Goal: Transaction & Acquisition: Purchase product/service

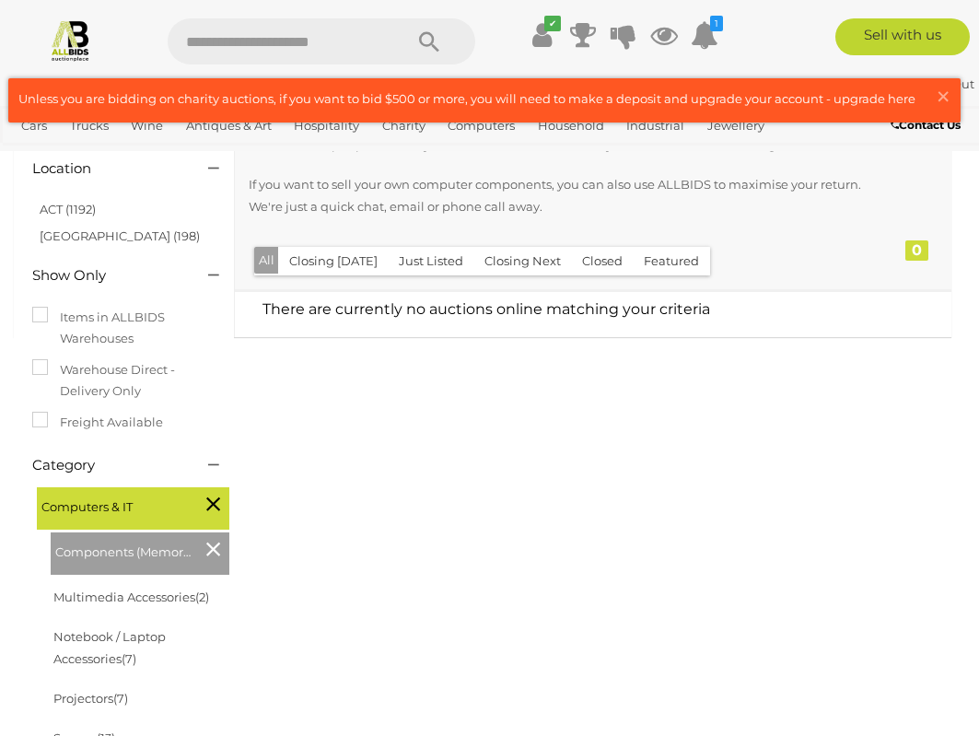
scroll to position [184, 0]
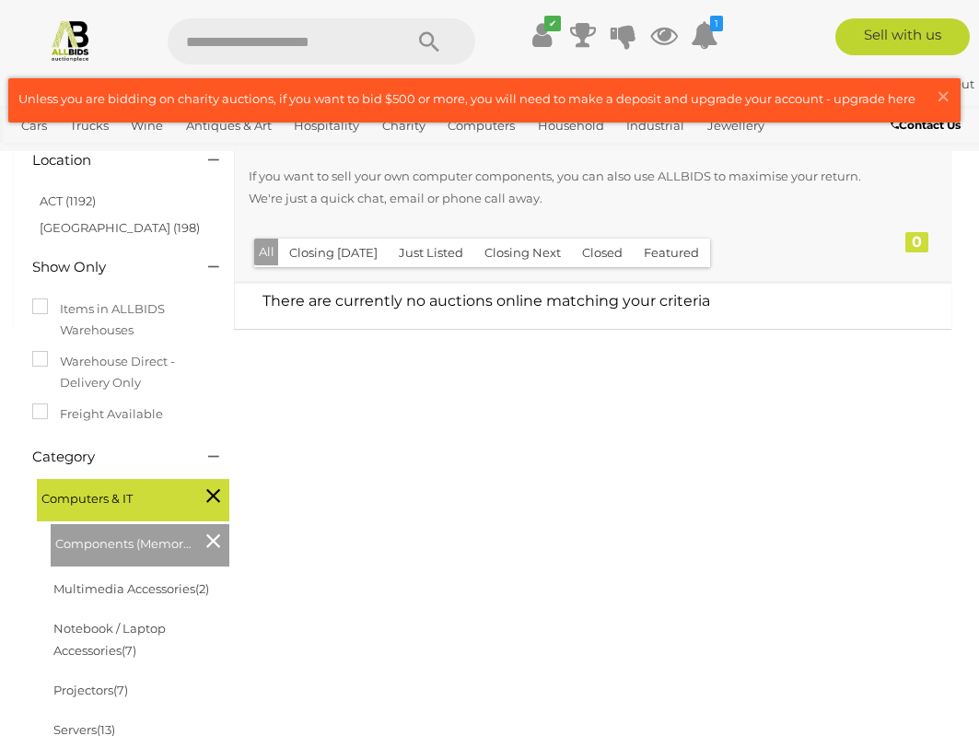
click at [208, 544] on icon at bounding box center [213, 541] width 14 height 24
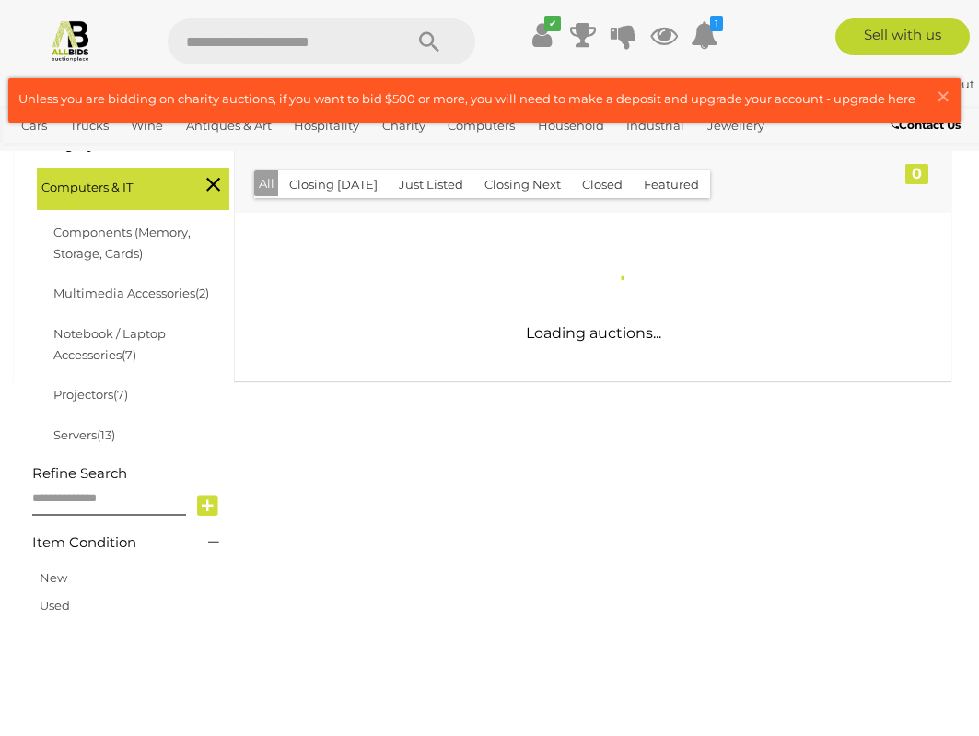
scroll to position [276, 0]
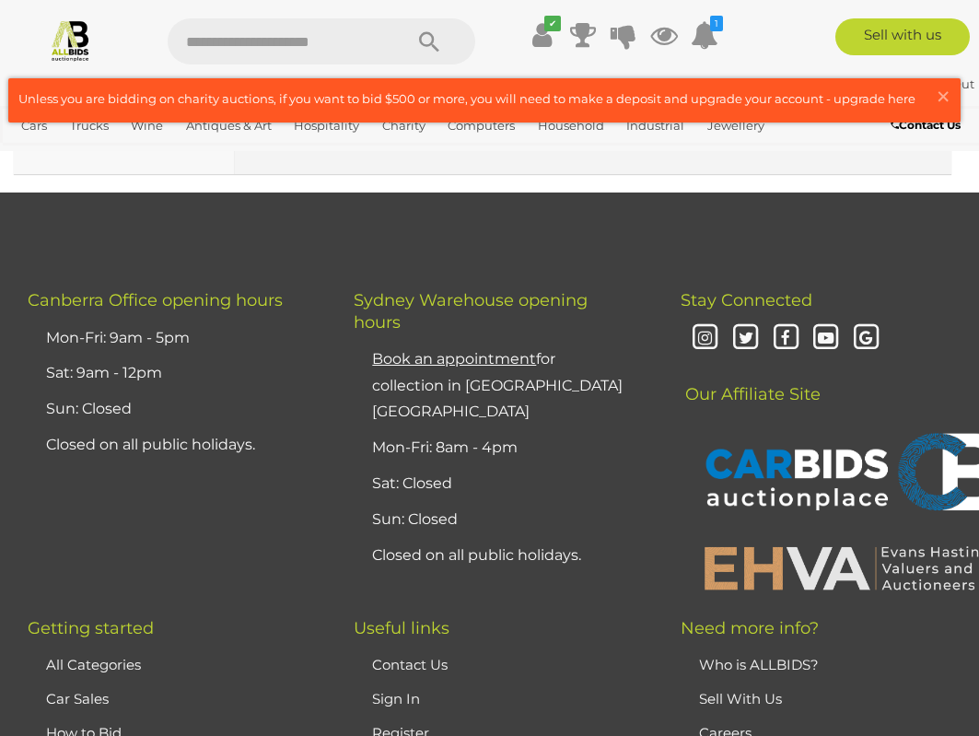
scroll to position [23584, 0]
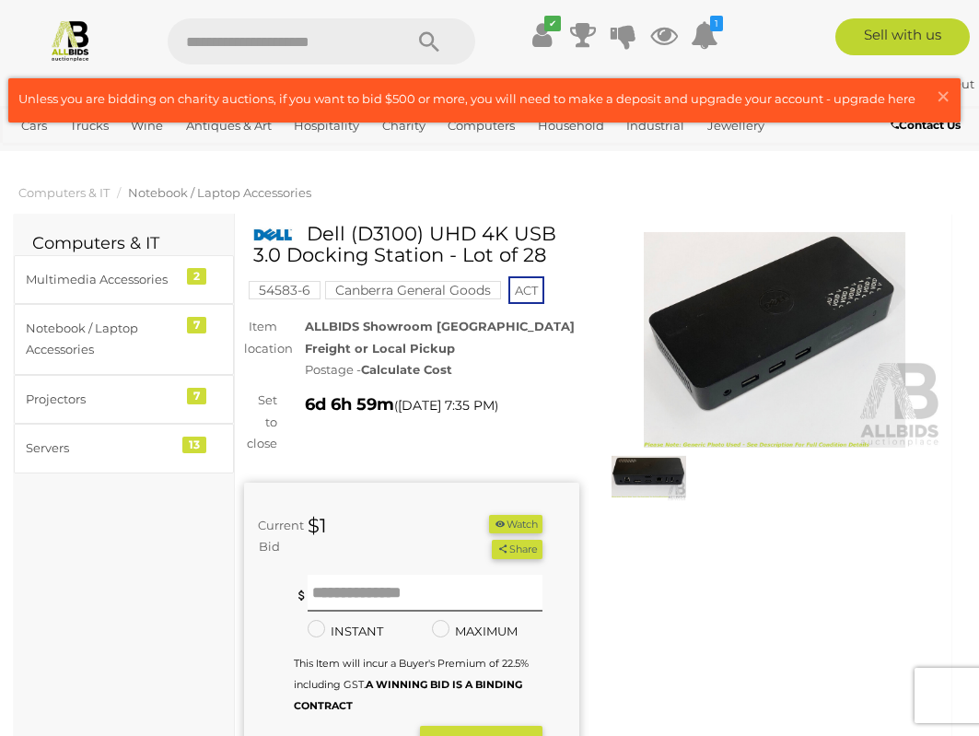
click at [658, 479] on img at bounding box center [649, 476] width 75 height 48
